Goal: Register for event/course

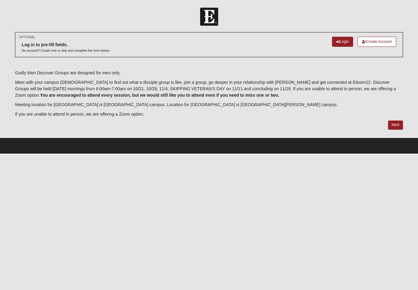
click at [379, 42] on link "Create Account" at bounding box center [377, 42] width 39 height 10
click at [340, 43] on link "Login" at bounding box center [342, 42] width 21 height 10
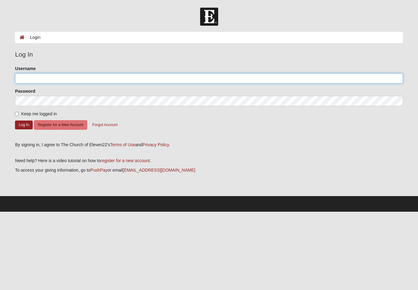
click at [28, 78] on input "Username" at bounding box center [209, 78] width 388 height 10
type input "D"
type input "[EMAIL_ADDRESS][DOMAIN_NAME]"
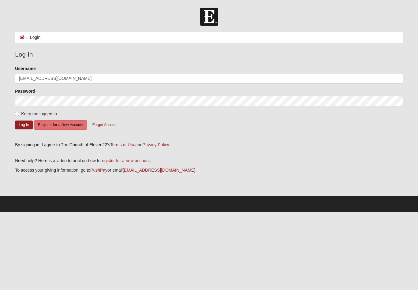
click at [208, 150] on html "Log In Login Login Error Log In Please correct the following: Username [EMAIL_A…" at bounding box center [209, 106] width 418 height 212
click at [208, 150] on p at bounding box center [209, 151] width 388 height 6
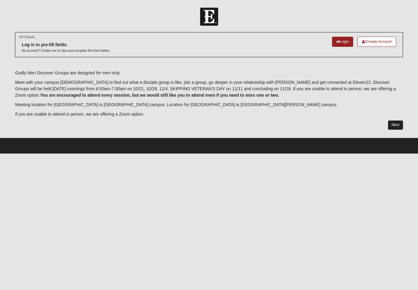
click at [398, 125] on link "Next" at bounding box center [395, 125] width 15 height 9
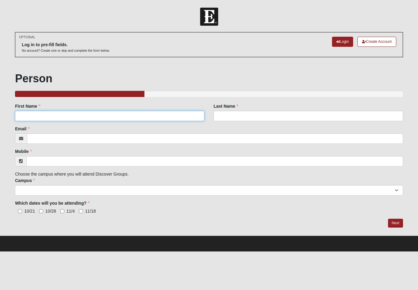
click at [31, 115] on input "First Name" at bounding box center [110, 116] width 190 height 10
type input "[PERSON_NAME]"
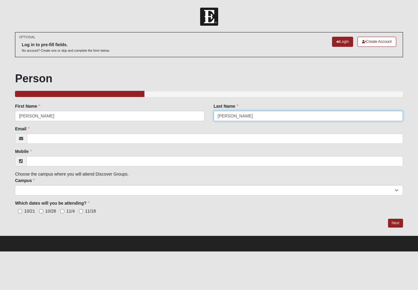
type input "[PERSON_NAME]"
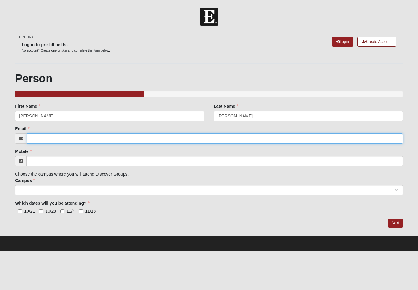
click at [36, 138] on input "Email" at bounding box center [215, 139] width 376 height 10
type input "jadh7@yahoo.com"
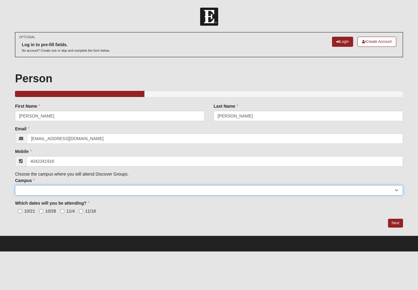
type input "(404) 234-1916"
click at [24, 189] on select "Arlington Baymeadows College Park Orlando (Coming Soon) Eleven22 Online Fleming…" at bounding box center [209, 190] width 388 height 10
select select "3"
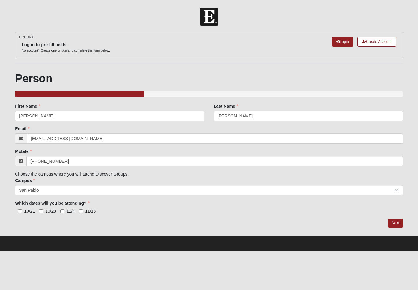
click at [19, 212] on input "10/21" at bounding box center [20, 212] width 4 height 4
checkbox input "true"
click at [42, 212] on input "10/28" at bounding box center [41, 212] width 4 height 4
checkbox input "true"
click at [63, 212] on input "11/4" at bounding box center [62, 212] width 4 height 4
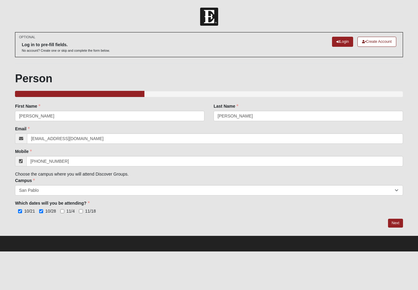
checkbox input "true"
click at [82, 211] on input "11/18" at bounding box center [81, 212] width 4 height 4
checkbox input "true"
click at [396, 224] on link "Next" at bounding box center [395, 223] width 15 height 9
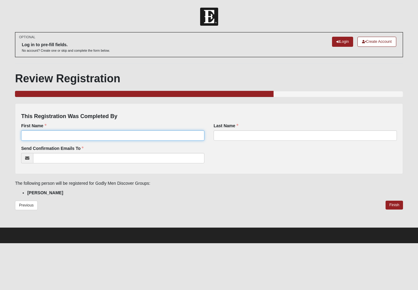
click at [31, 134] on input "First Name" at bounding box center [112, 135] width 183 height 10
type input "David"
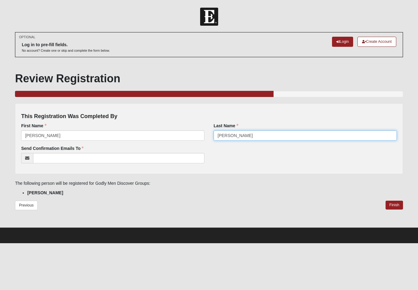
type input "Haight"
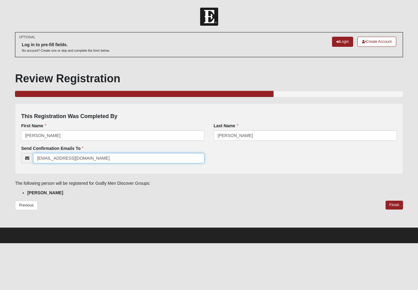
type input "jadh7@yahoo.com"
